Goal: Information Seeking & Learning: Find specific fact

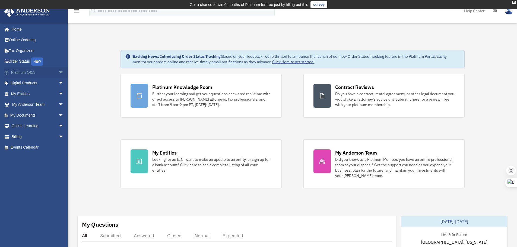
click at [58, 72] on span "arrow_drop_down" at bounding box center [63, 72] width 11 height 11
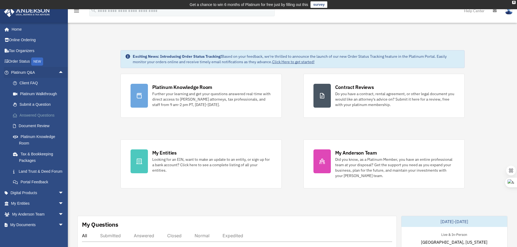
click at [41, 116] on link "Answered Questions" at bounding box center [40, 115] width 64 height 11
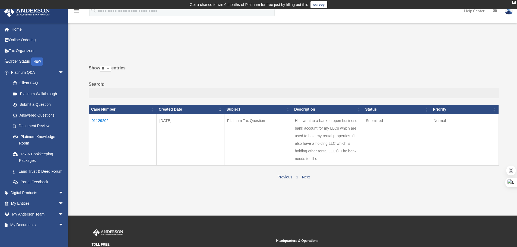
click at [107, 122] on td "01129202" at bounding box center [123, 140] width 68 height 52
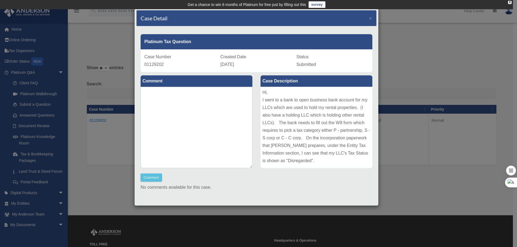
click at [106, 37] on div "Case Detail × Platinum Tax Question Case Number 01129202 Created Date September…" at bounding box center [258, 123] width 517 height 247
